Goal: Book appointment/travel/reservation

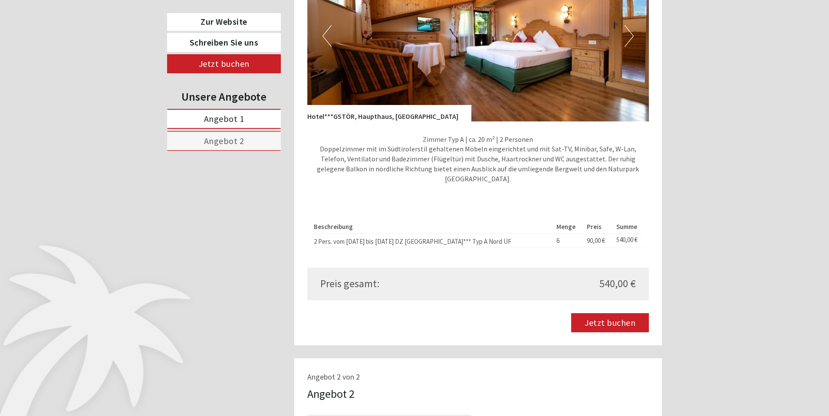
scroll to position [657, 0]
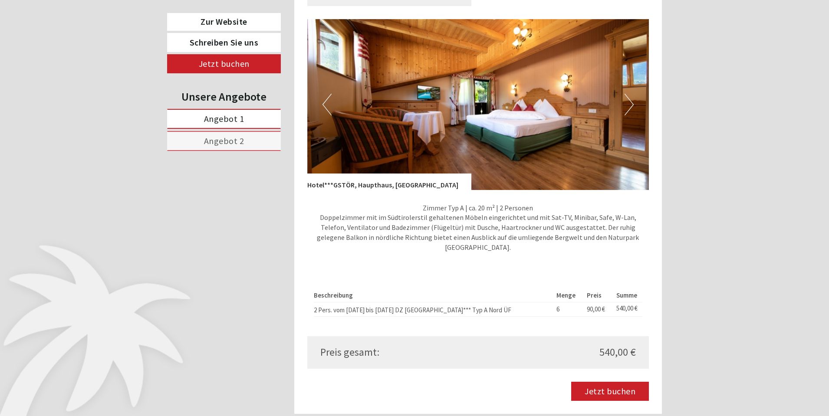
click at [627, 95] on button "Next" at bounding box center [629, 105] width 9 height 22
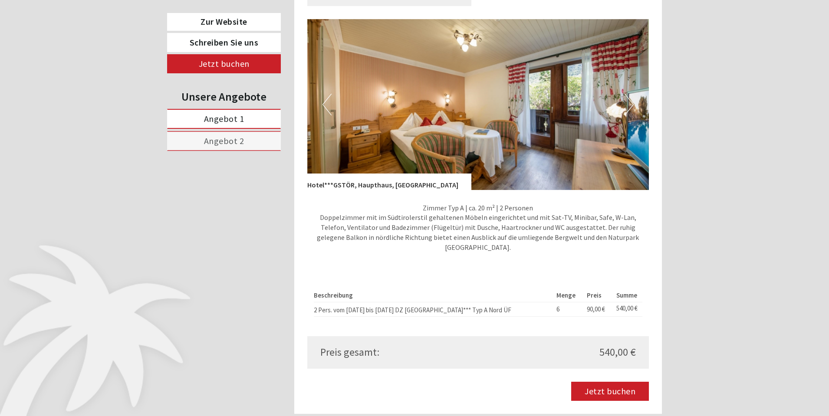
click at [634, 94] on img at bounding box center [478, 104] width 342 height 171
click at [631, 94] on button "Next" at bounding box center [629, 105] width 9 height 22
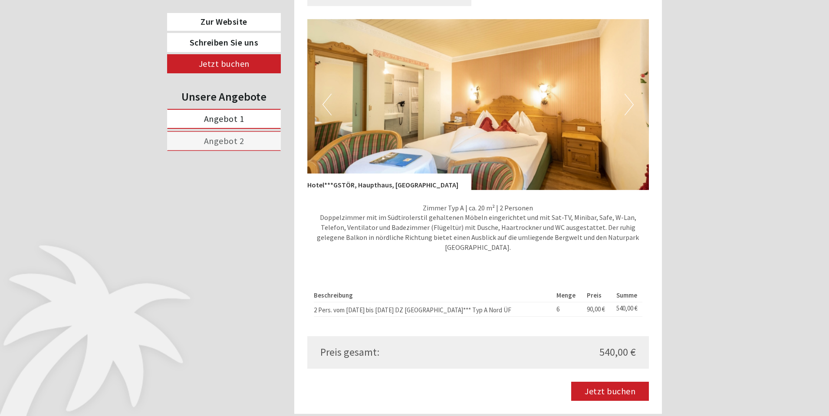
click at [631, 94] on button "Next" at bounding box center [629, 105] width 9 height 22
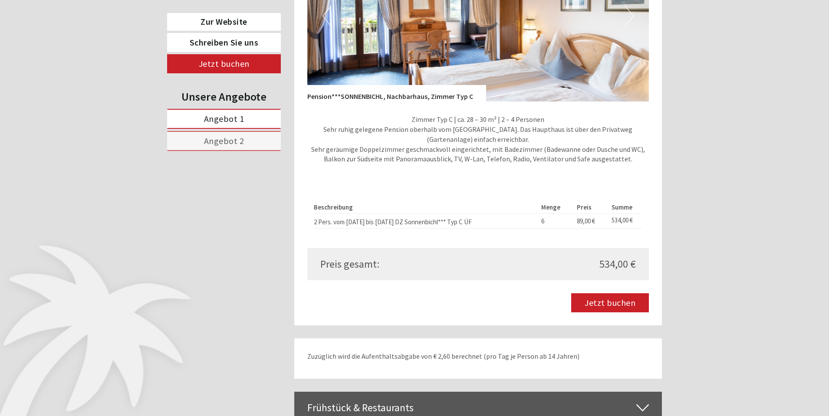
scroll to position [1465, 0]
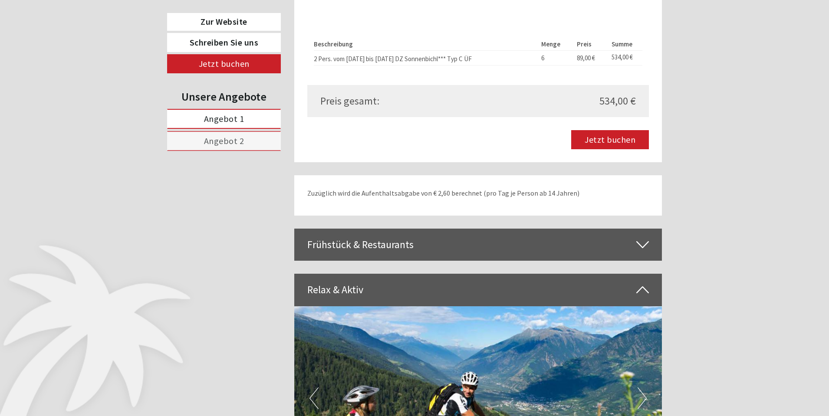
click at [645, 237] on icon at bounding box center [642, 244] width 13 height 15
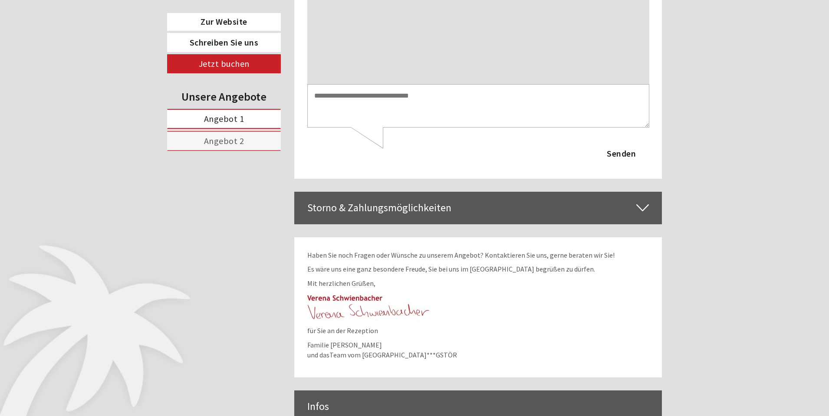
scroll to position [3776, 0]
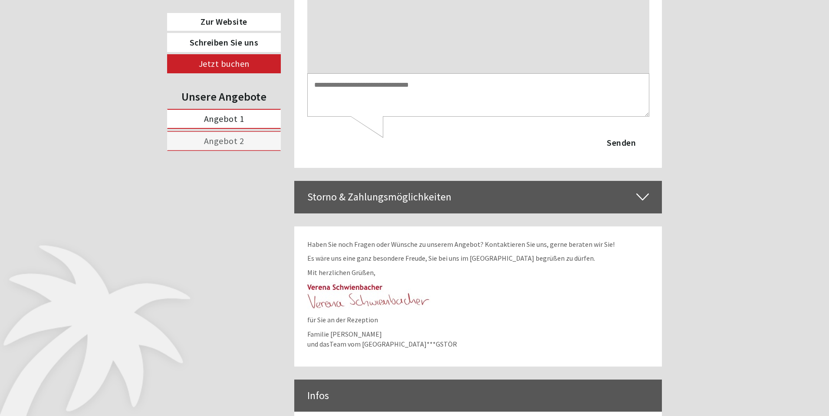
click at [640, 190] on icon at bounding box center [642, 197] width 13 height 15
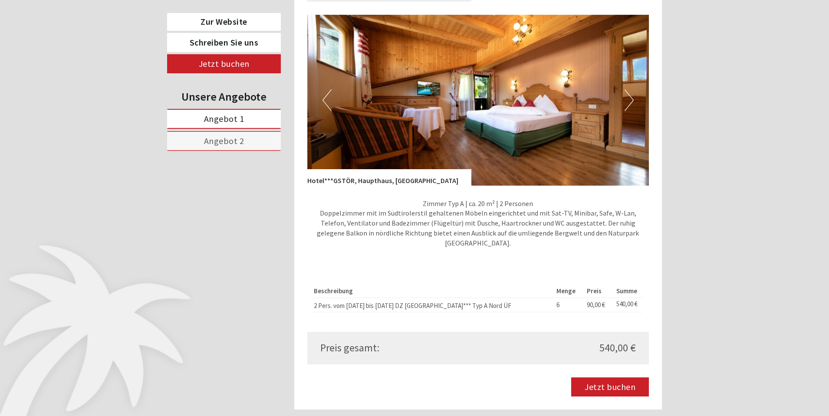
scroll to position [661, 0]
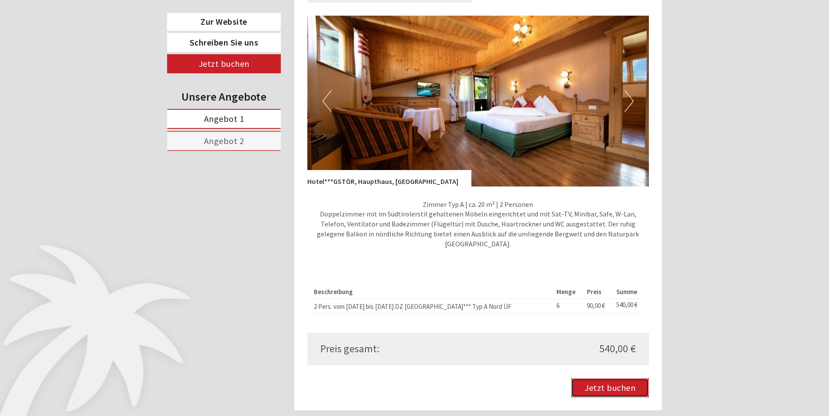
click at [600, 379] on link "Jetzt buchen" at bounding box center [610, 388] width 78 height 19
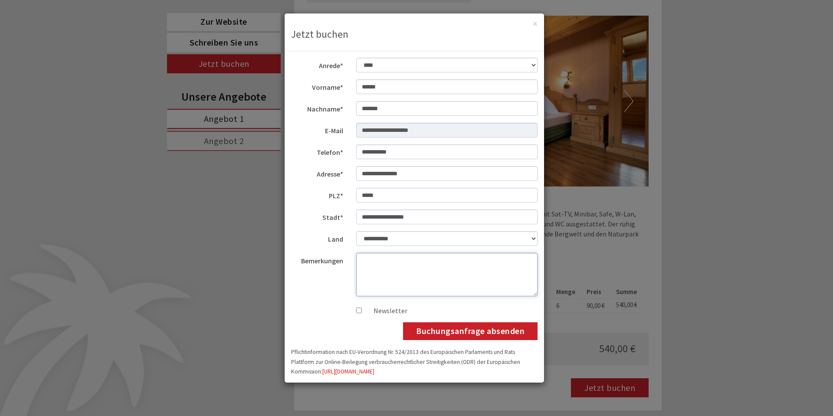
click at [375, 261] on textarea "Bemerkungen" at bounding box center [447, 274] width 182 height 43
click at [491, 332] on button "Buchungsanfrage absenden" at bounding box center [470, 332] width 135 height 18
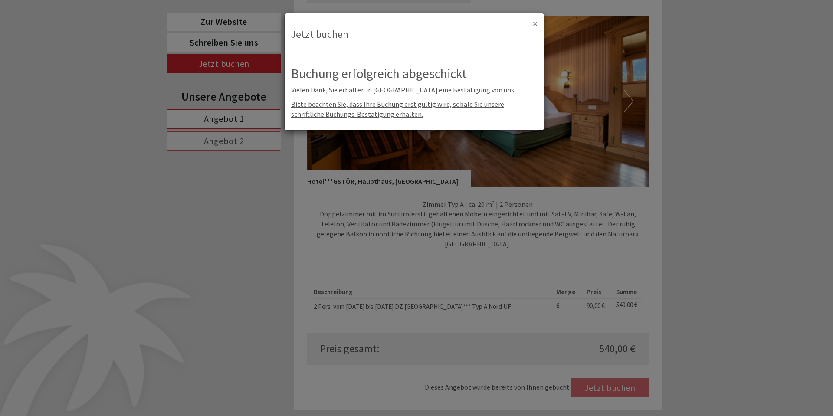
click at [535, 23] on button "×" at bounding box center [535, 23] width 5 height 9
